Goal: Task Accomplishment & Management: Manage account settings

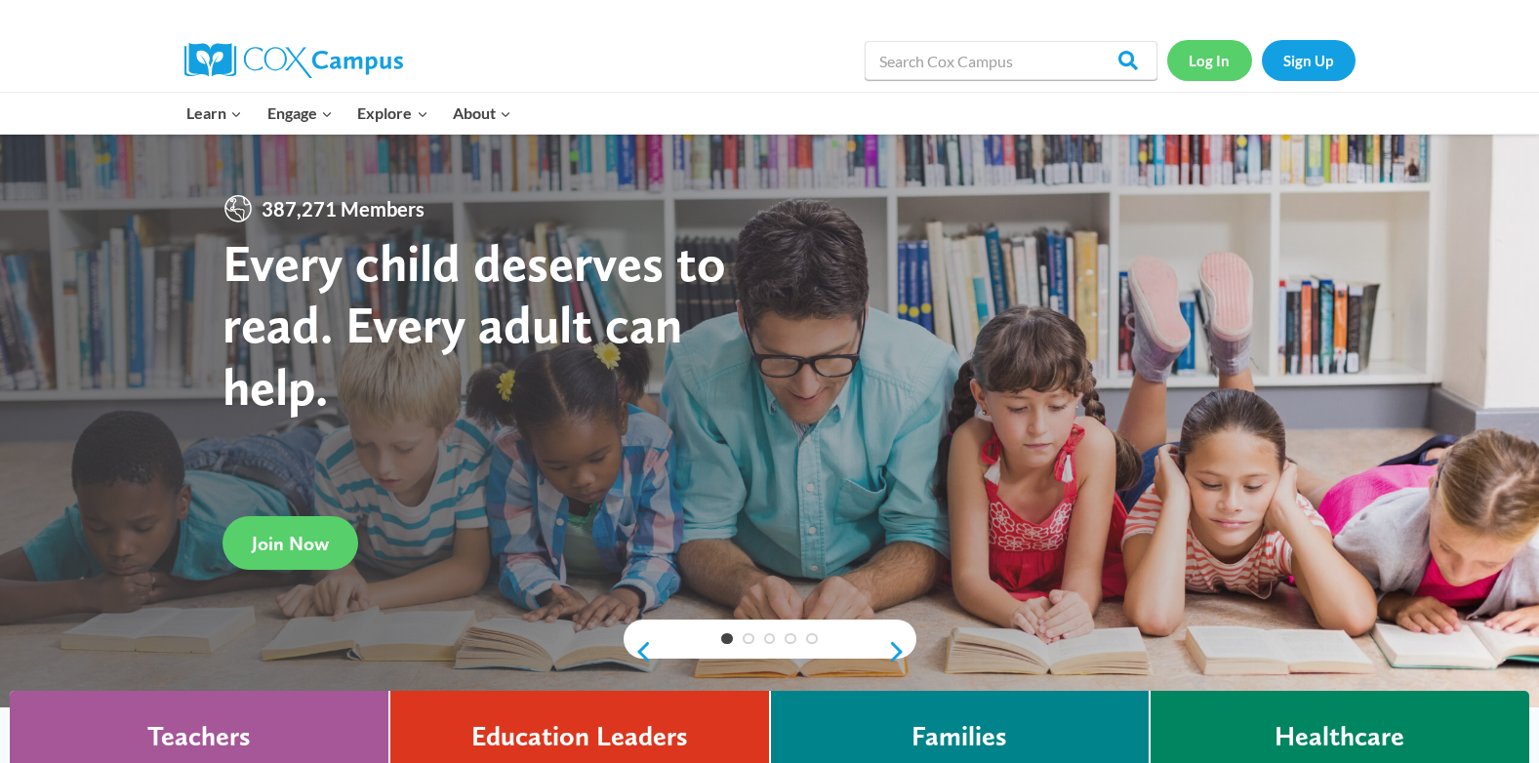
click at [1189, 51] on link "Log In" at bounding box center [1209, 60] width 85 height 40
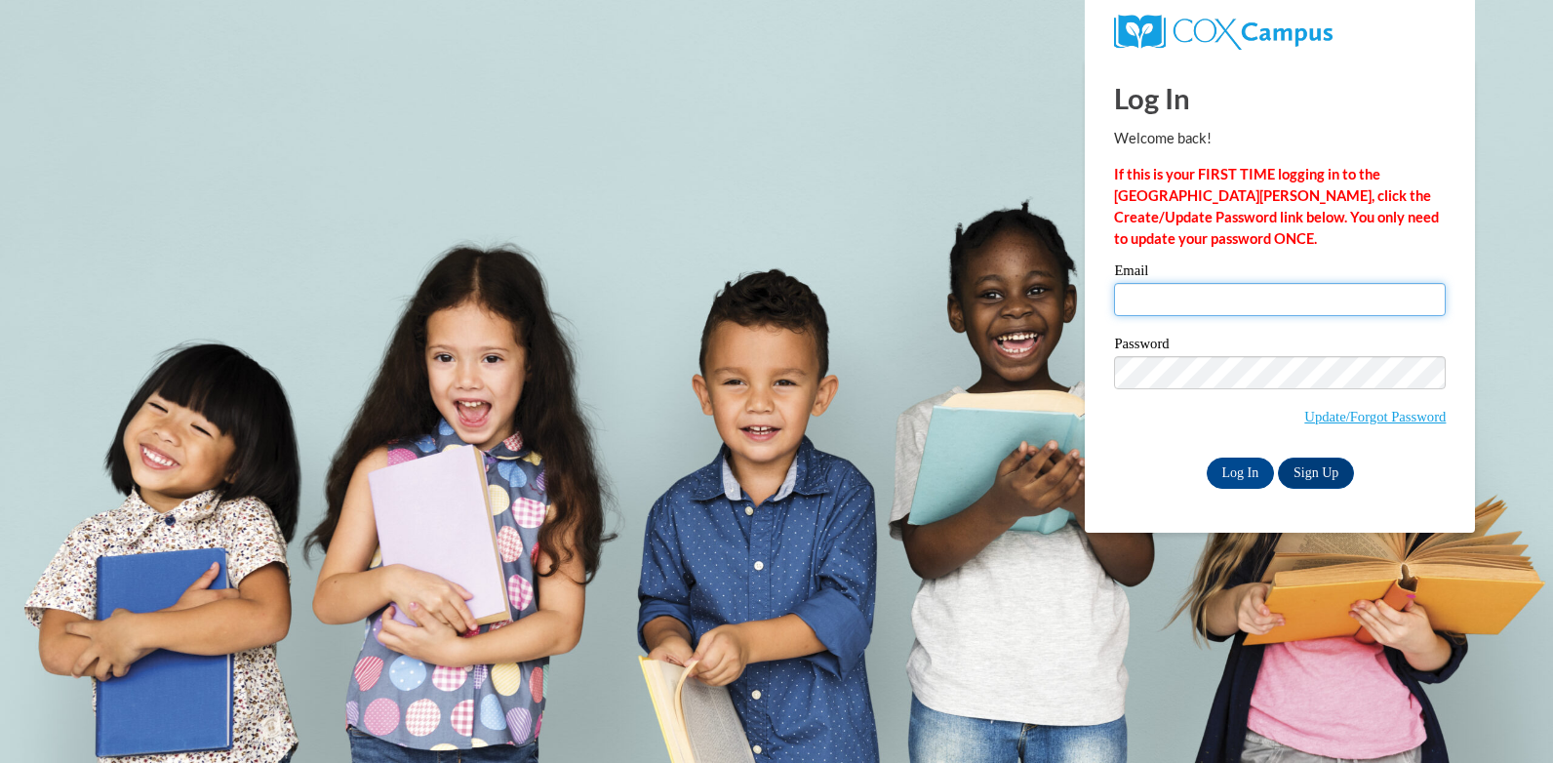
click at [1178, 296] on input "Email" at bounding box center [1280, 299] width 332 height 33
type input "[PERSON_NAME][EMAIL_ADDRESS][DOMAIN_NAME]"
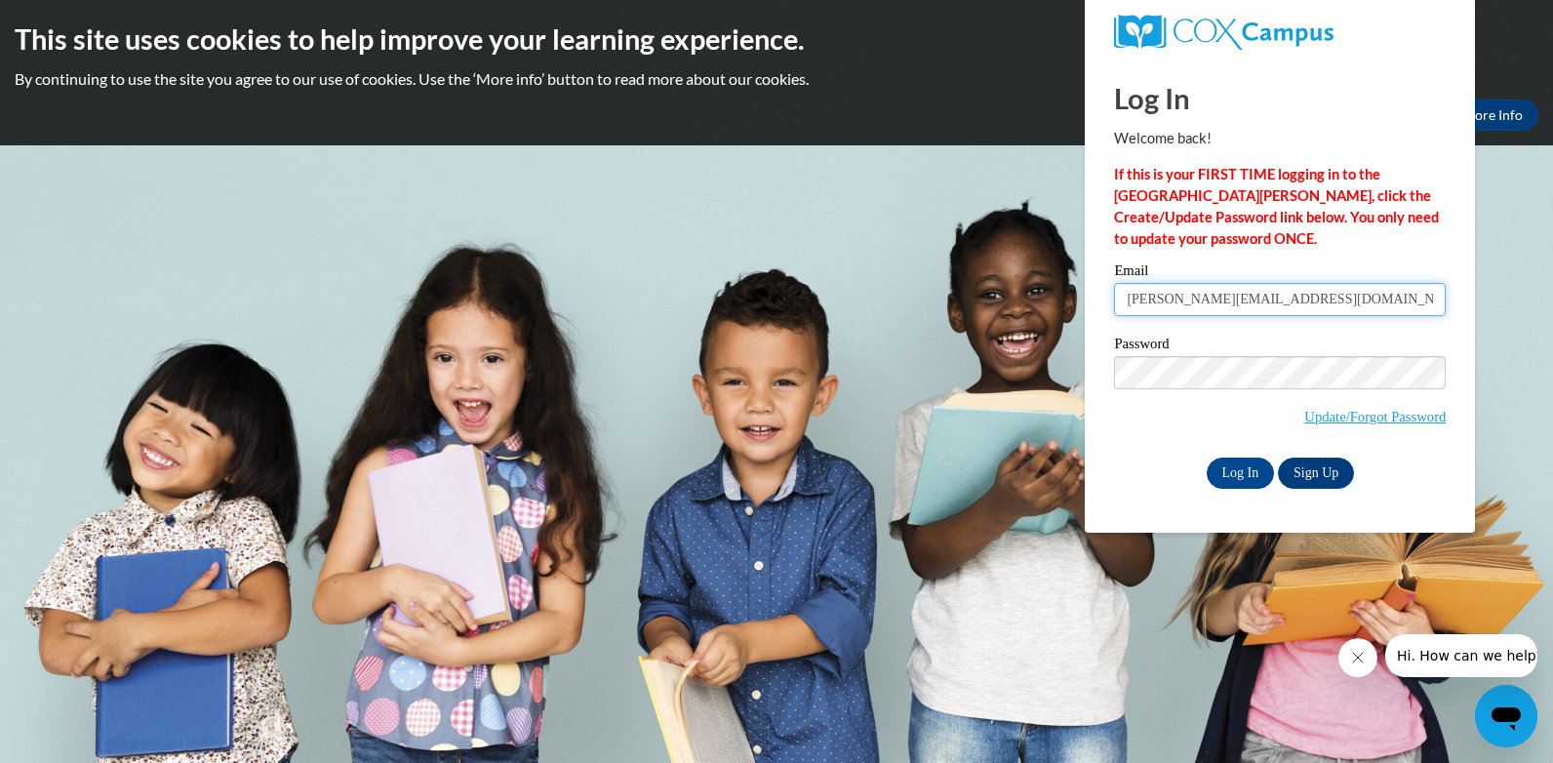
click at [1336, 302] on input "[PERSON_NAME][EMAIL_ADDRESS][DOMAIN_NAME]" at bounding box center [1280, 299] width 332 height 33
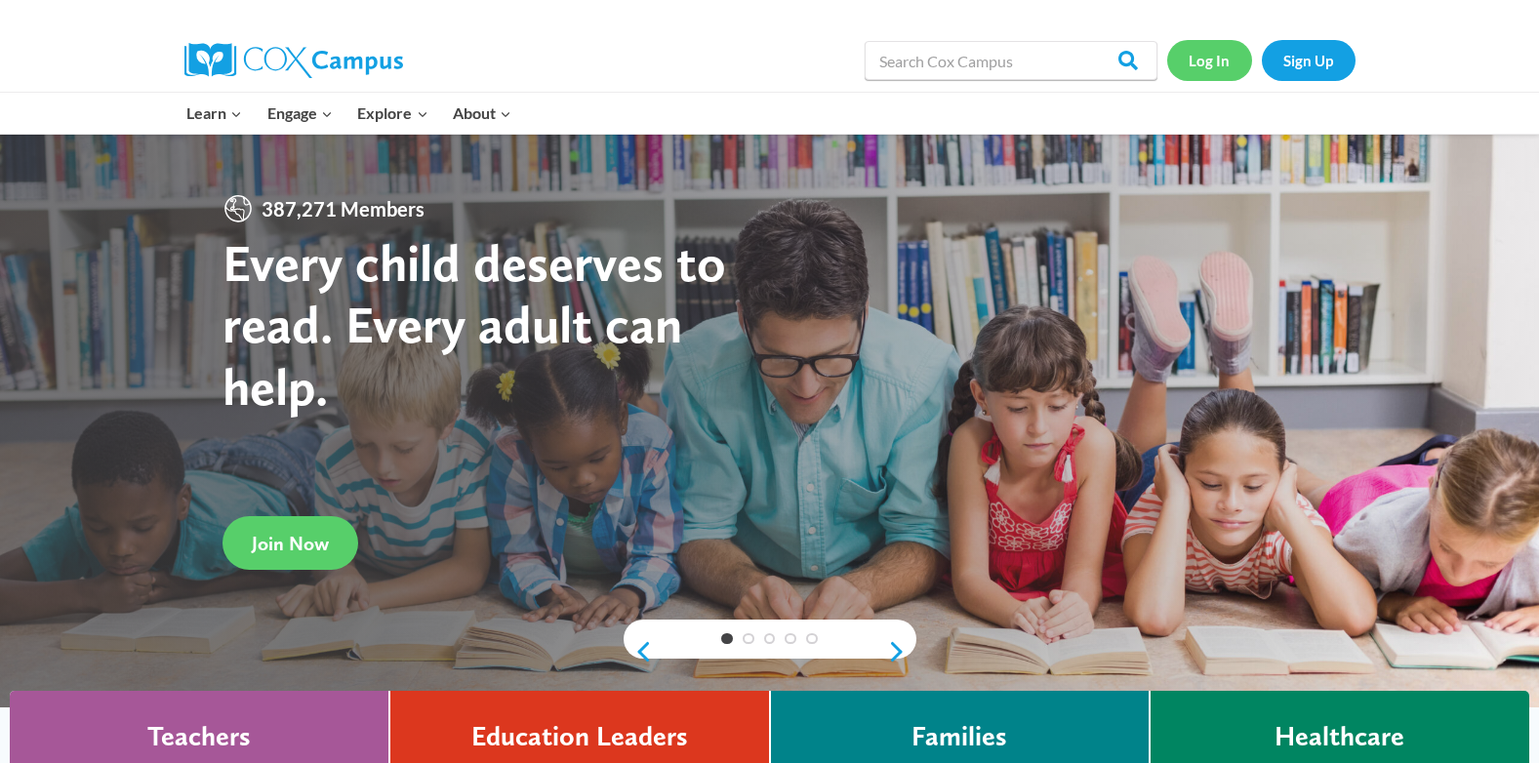
click at [1222, 58] on link "Log In" at bounding box center [1209, 60] width 85 height 40
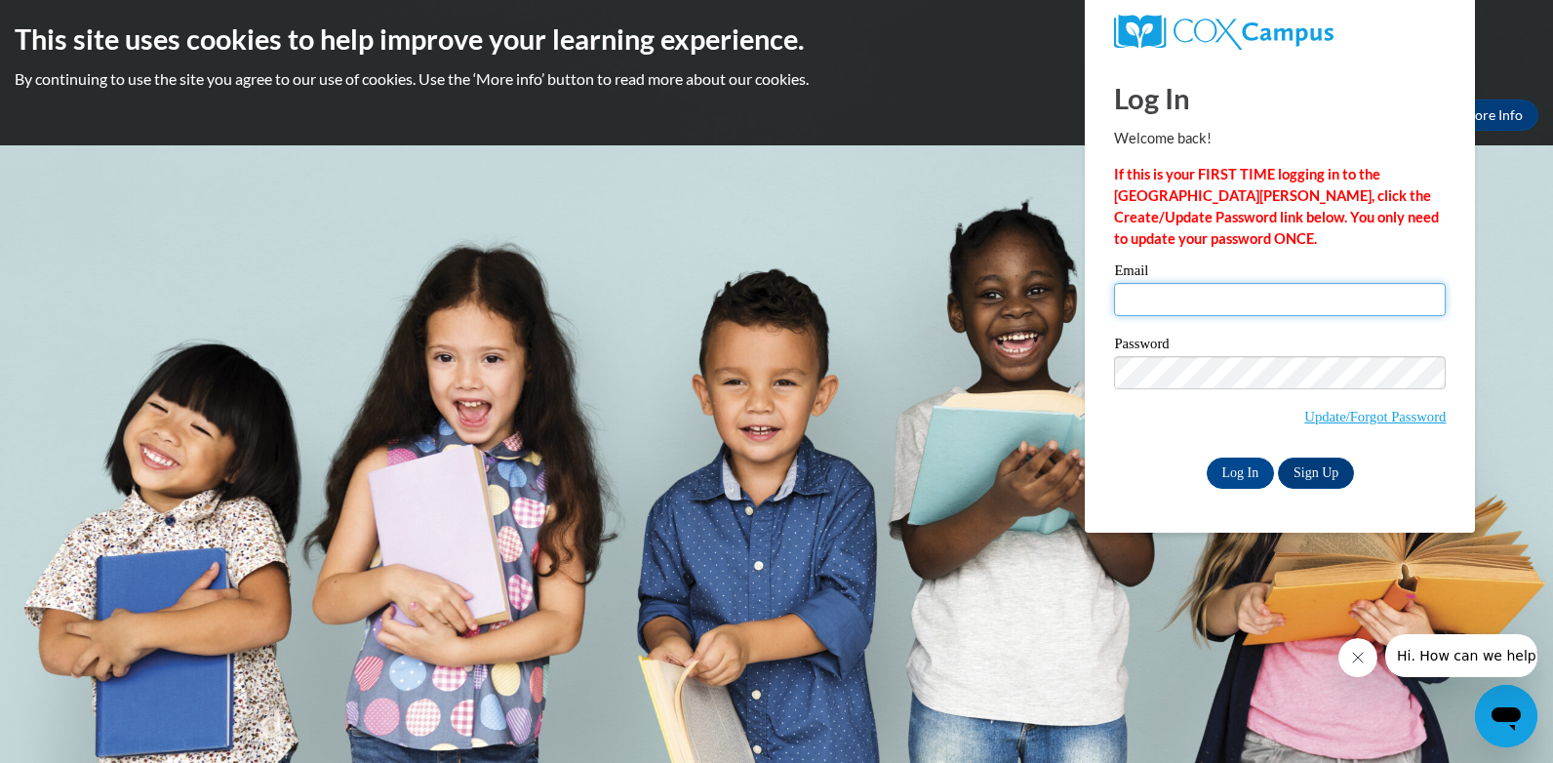
click at [1134, 295] on input "Email" at bounding box center [1280, 299] width 332 height 33
type input "[PERSON_NAME][EMAIL_ADDRESS][DOMAIN_NAME]"
click at [1530, 423] on body "This site uses cookies to help improve your learning experience. By continuing …" at bounding box center [776, 381] width 1553 height 763
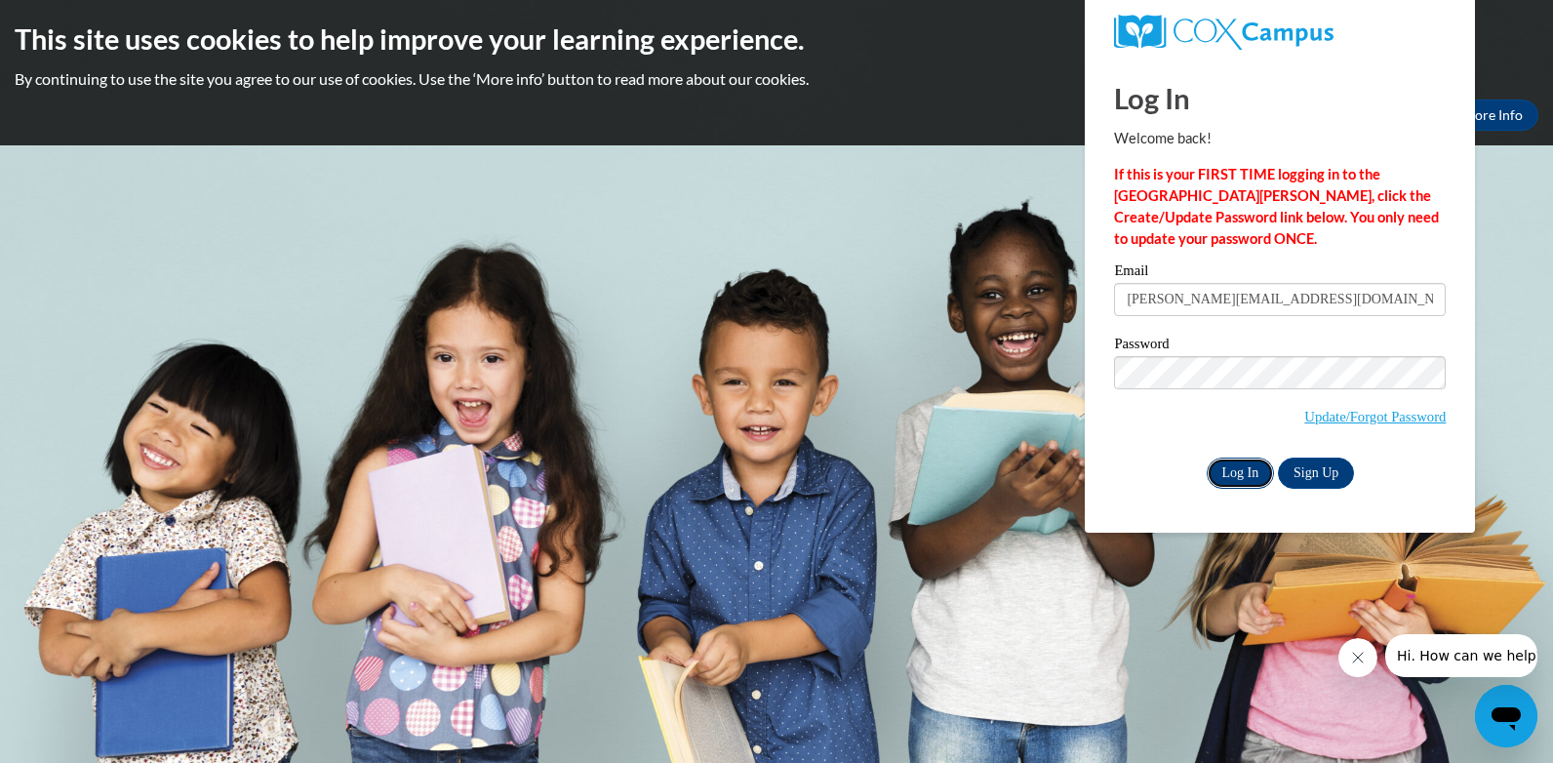
click at [1231, 469] on input "Log In" at bounding box center [1241, 473] width 68 height 31
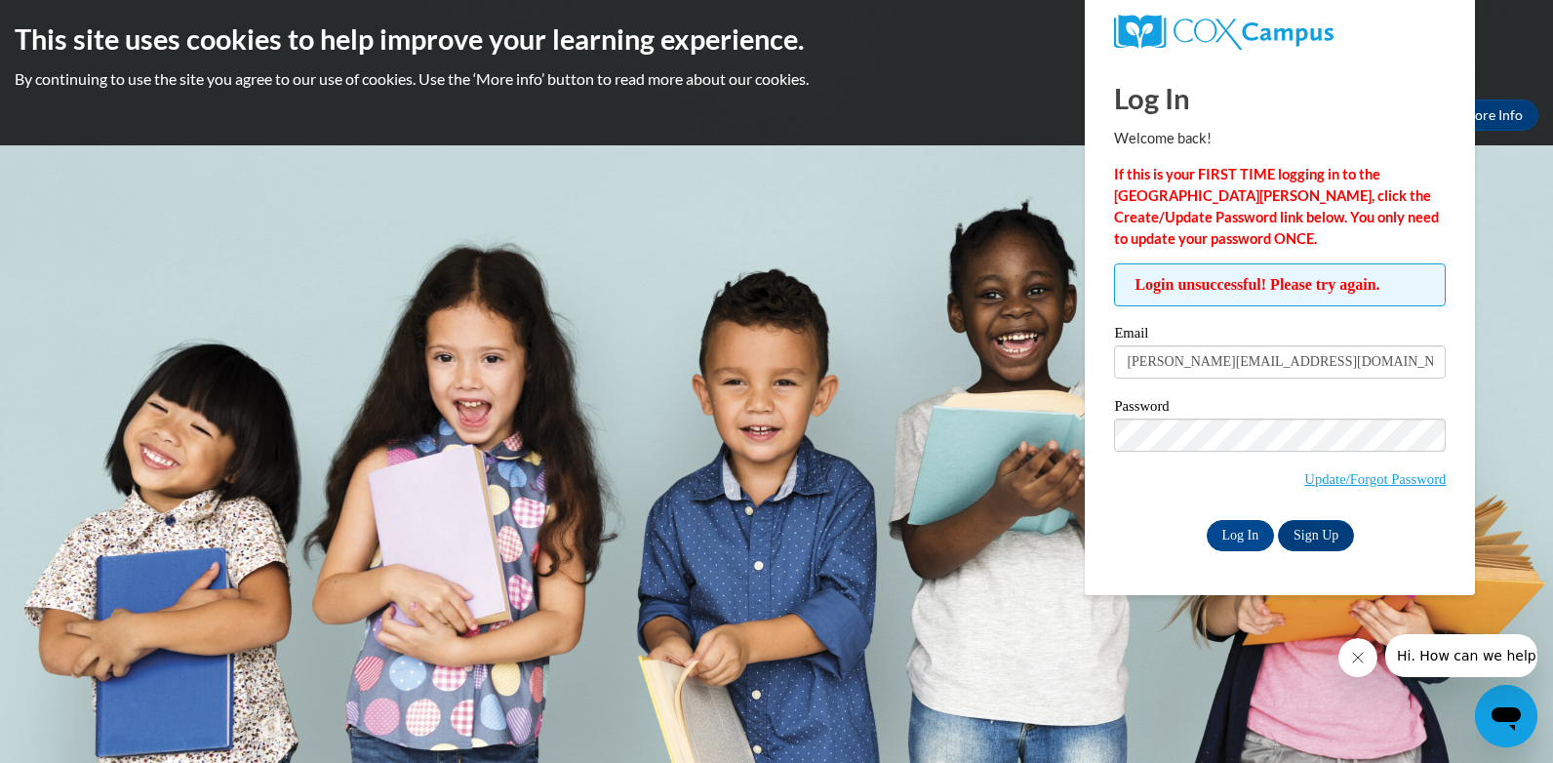
click at [1131, 477] on span "Update/Forgot Password" at bounding box center [1280, 459] width 332 height 81
click at [1236, 529] on input "Log In" at bounding box center [1241, 535] width 68 height 31
